Goal: Transaction & Acquisition: Download file/media

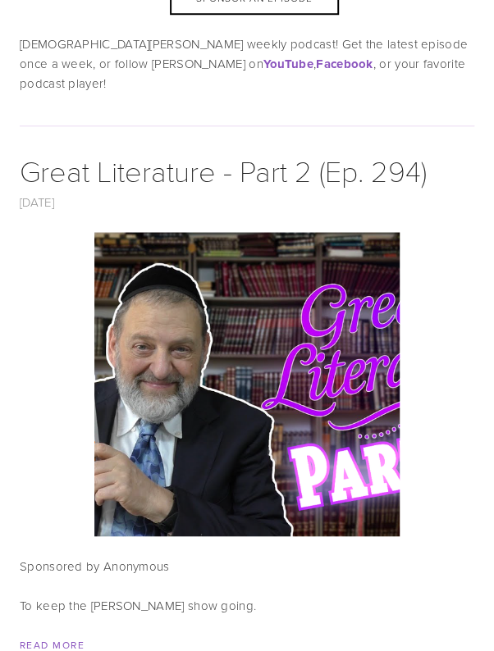
scroll to position [349, 0]
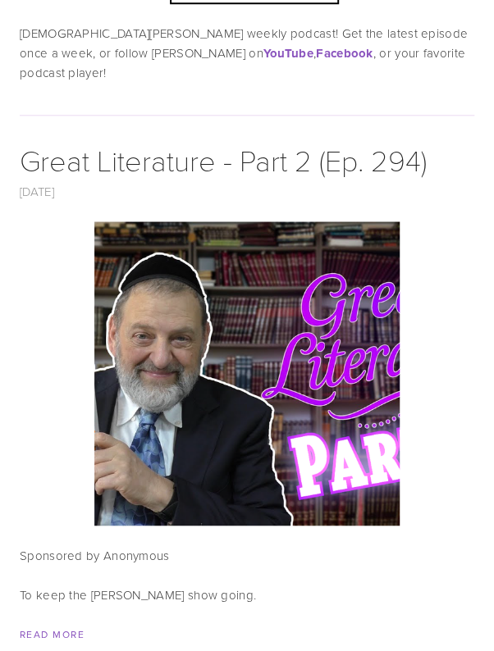
click at [246, 356] on img at bounding box center [247, 374] width 542 height 304
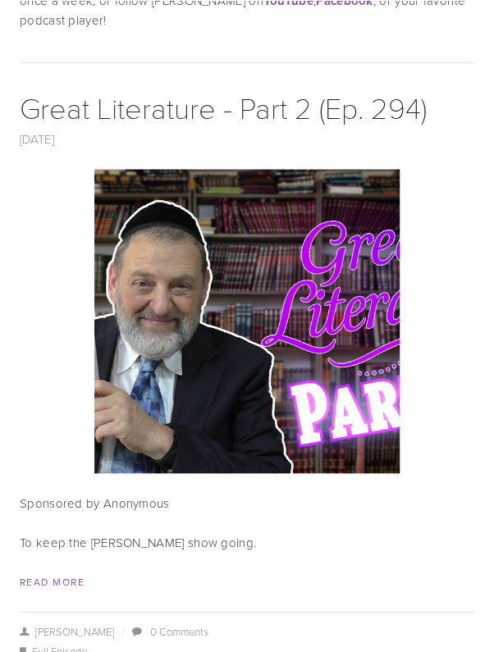
scroll to position [428, 0]
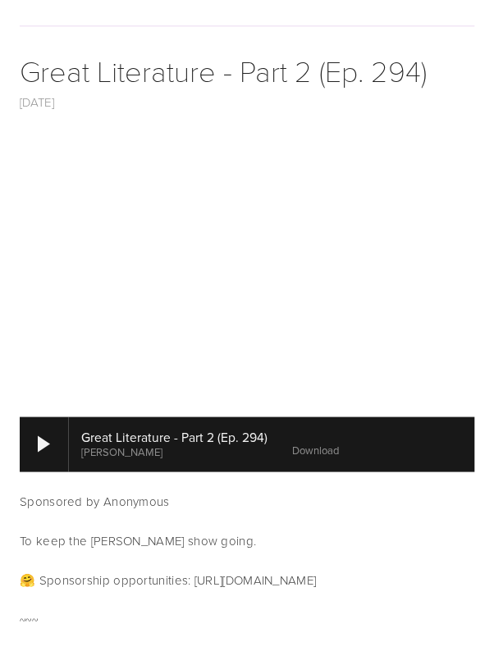
scroll to position [441, 0]
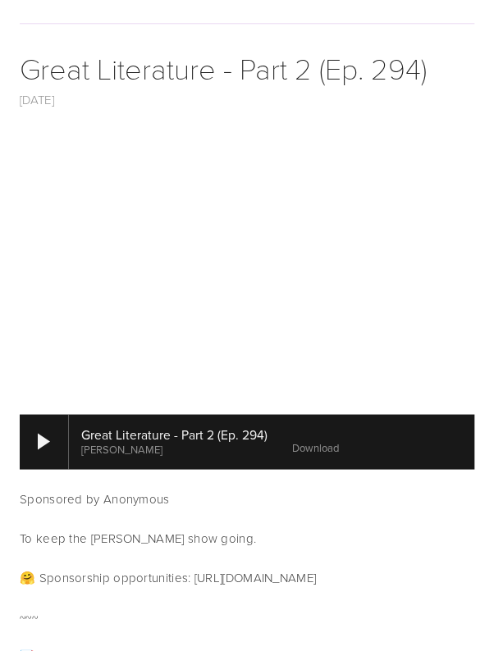
click at [320, 440] on link "Download" at bounding box center [315, 447] width 47 height 15
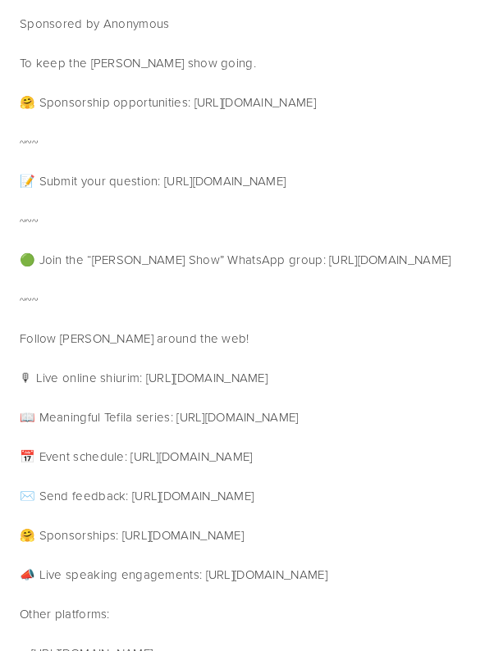
scroll to position [922, 0]
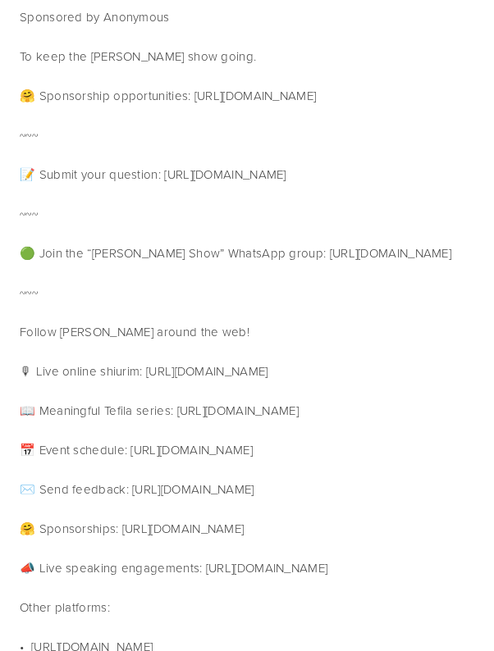
click at [149, 638] on p "• [URL][DOMAIN_NAME]" at bounding box center [247, 648] width 455 height 20
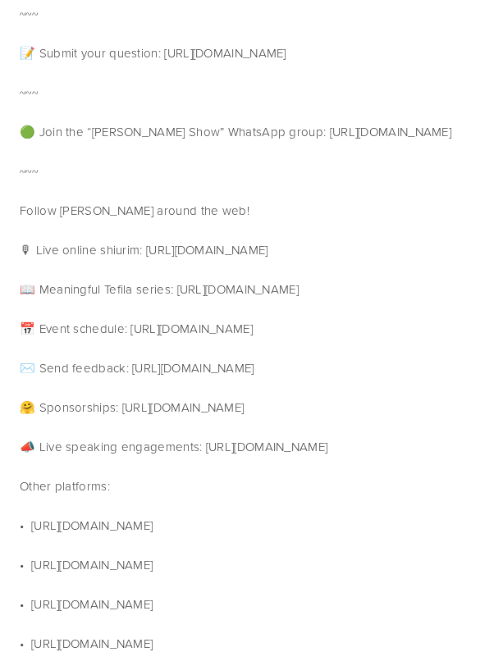
scroll to position [1029, 0]
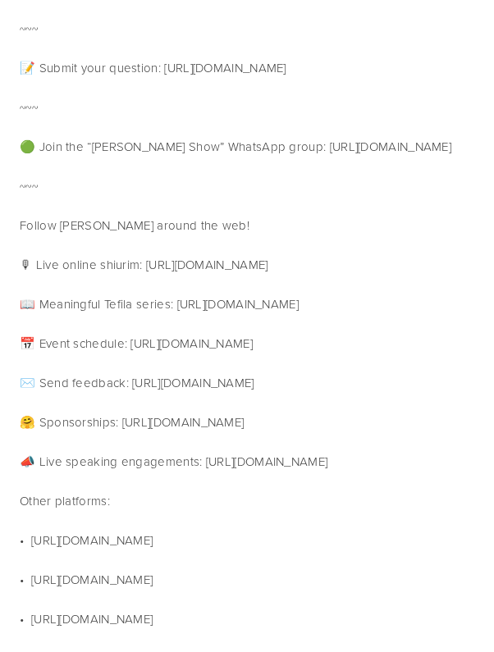
click at [317, 461] on div "🤗 Sponsorship opportunities: [URL][DOMAIN_NAME] ~~~ 📝 Submit your question: [UR…" at bounding box center [247, 402] width 455 height 847
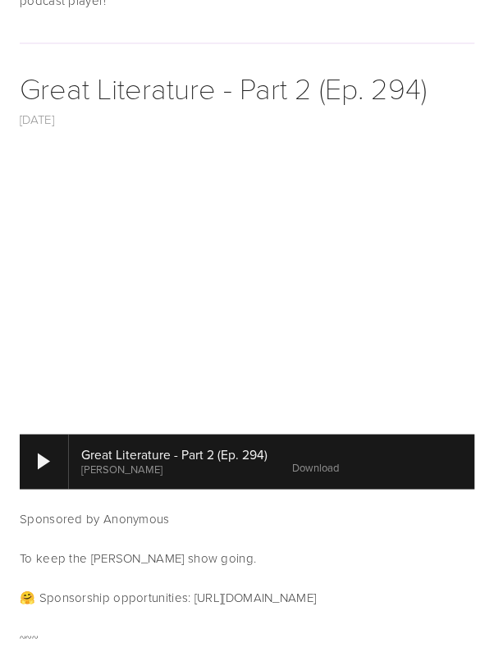
click at [286, 587] on p "🤗 Sponsorship opportunities: [URL][DOMAIN_NAME]" at bounding box center [247, 597] width 455 height 20
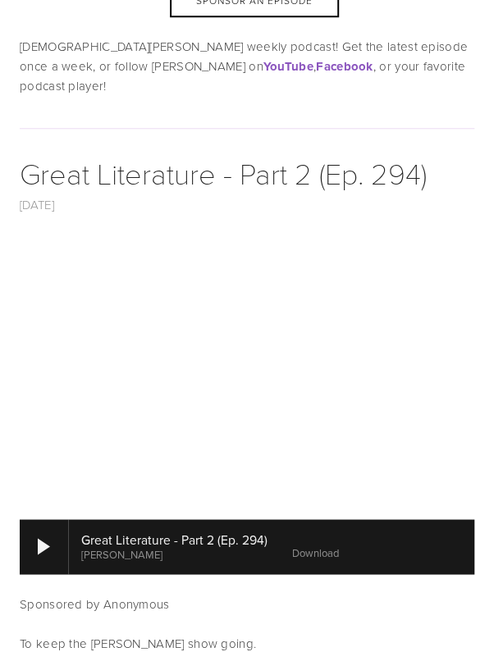
scroll to position [0, 0]
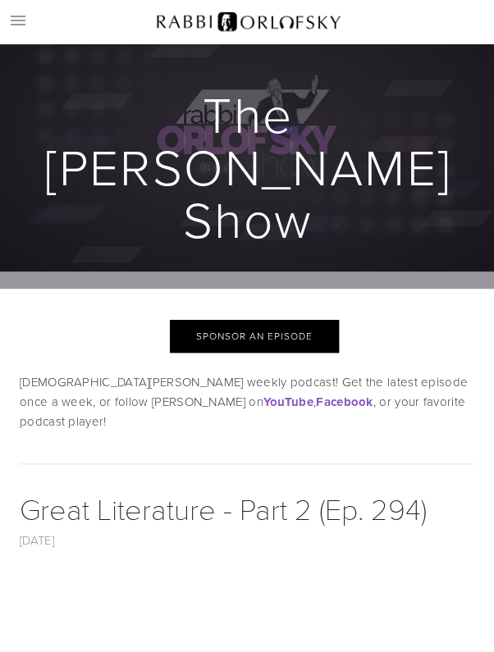
click at [295, 320] on div "Sponsor an Episode" at bounding box center [254, 336] width 169 height 33
